Goal: Find specific page/section: Find specific page/section

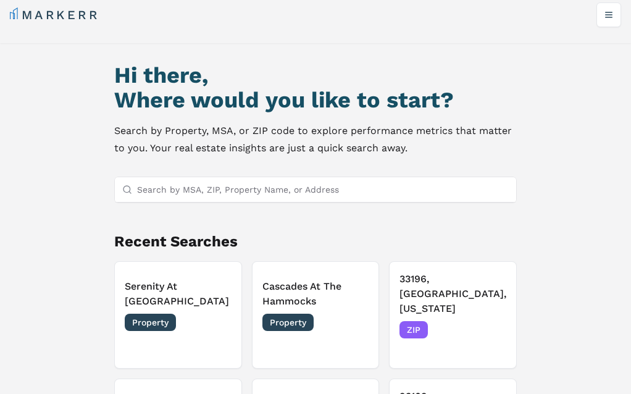
scroll to position [12, 0]
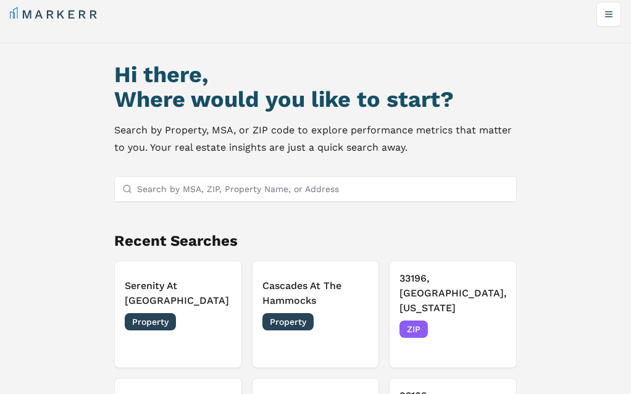
click at [0, 0] on link "markets" at bounding box center [0, 0] width 0 height 0
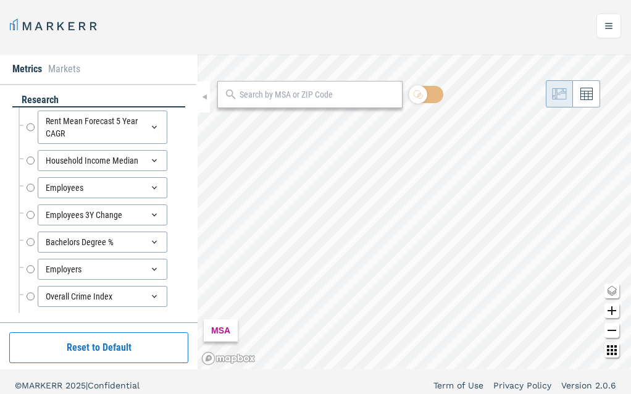
radio input "true"
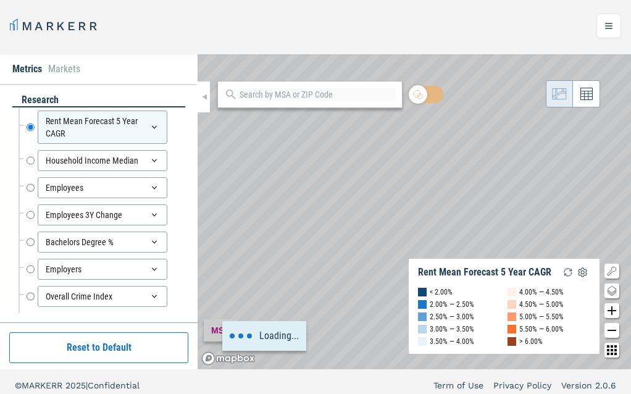
click at [0, 0] on link "properties" at bounding box center [0, 0] width 0 height 0
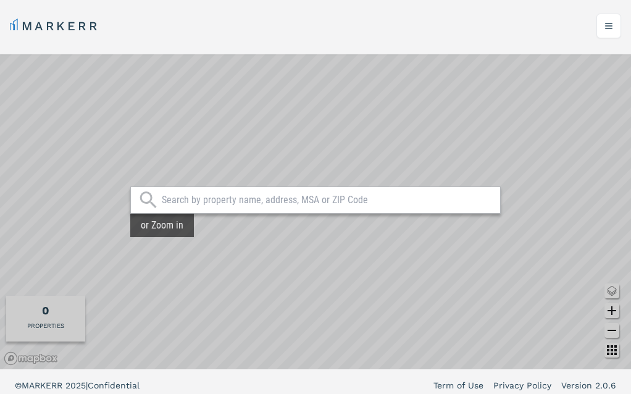
click at [0, 0] on link "markets" at bounding box center [0, 0] width 0 height 0
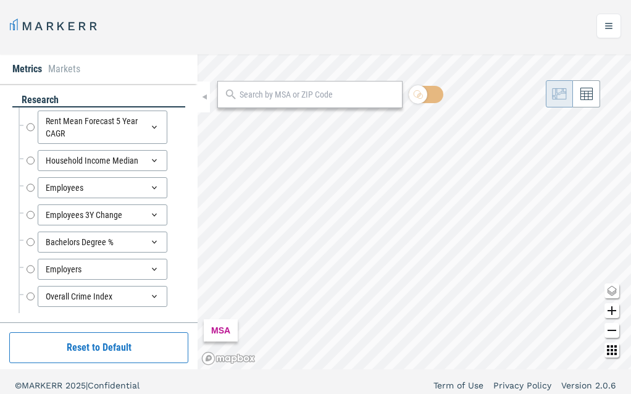
radio input "true"
